Goal: Find specific page/section: Find specific page/section

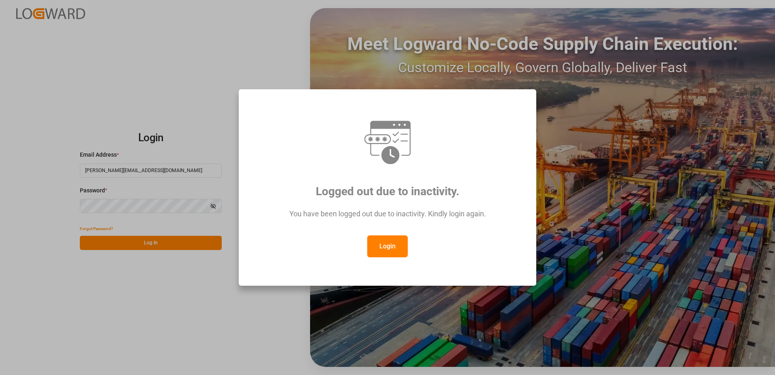
click at [387, 254] on button "Login" at bounding box center [387, 246] width 41 height 22
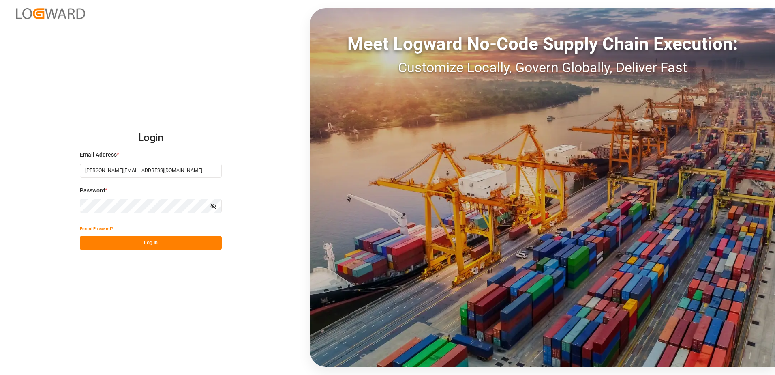
click at [152, 246] on button "Log In" at bounding box center [151, 243] width 142 height 14
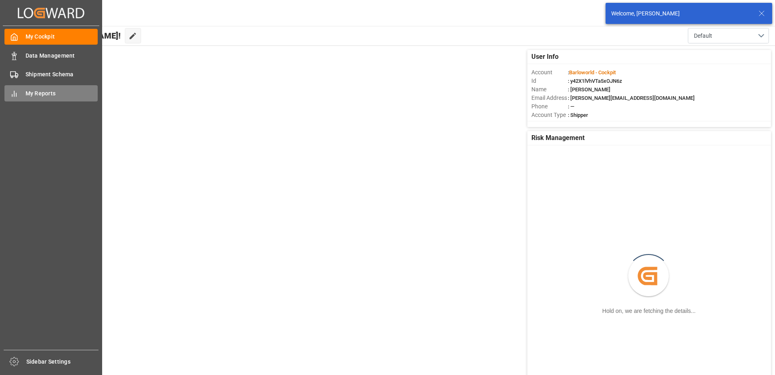
click at [40, 92] on span "My Reports" at bounding box center [62, 93] width 73 height 9
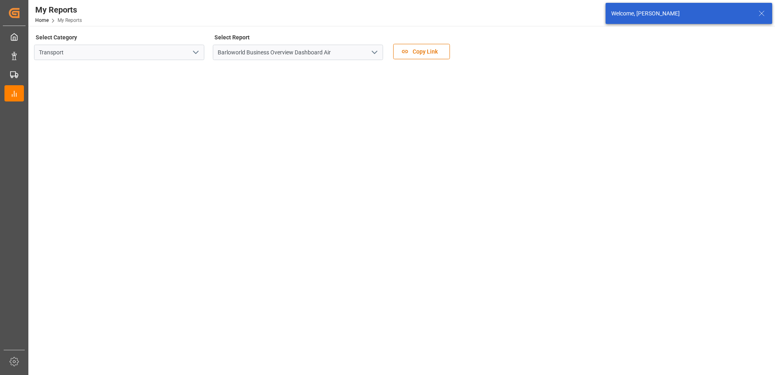
click at [374, 54] on polyline "open menu" at bounding box center [374, 52] width 5 height 2
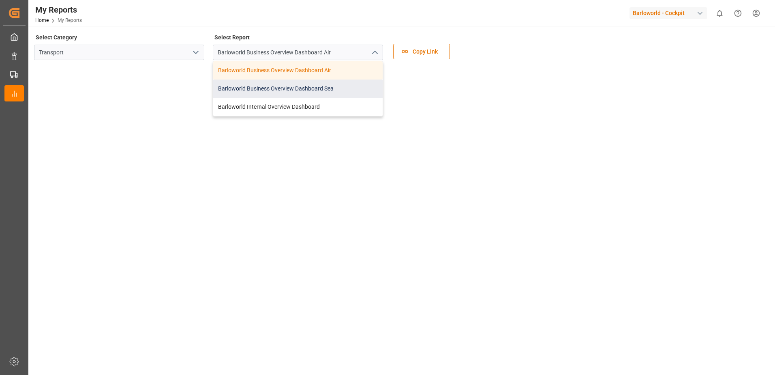
click at [293, 91] on div "Barloworld Business Overview Dashboard Sea" at bounding box center [298, 88] width 170 height 18
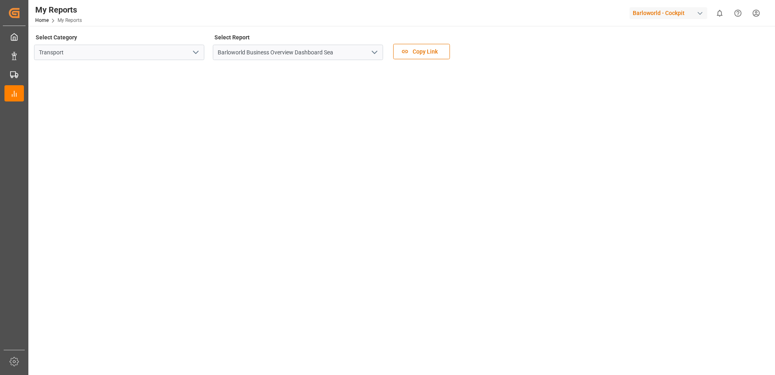
click at [378, 52] on icon "open menu" at bounding box center [375, 52] width 10 height 10
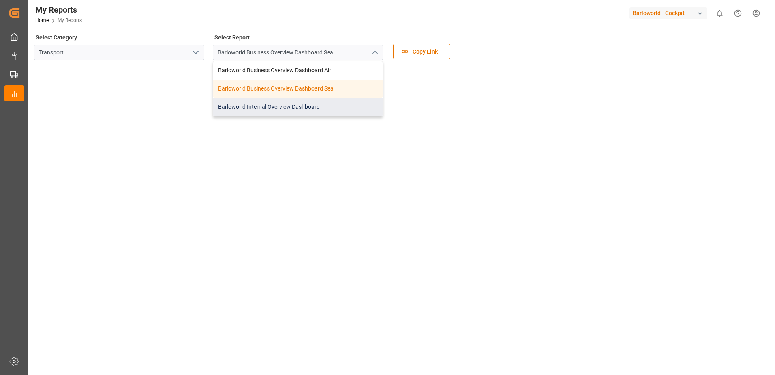
click at [285, 104] on div "Barloworld Internal Overview Dashboard" at bounding box center [298, 107] width 170 height 18
